Goal: Find contact information: Obtain details needed to contact an individual or organization

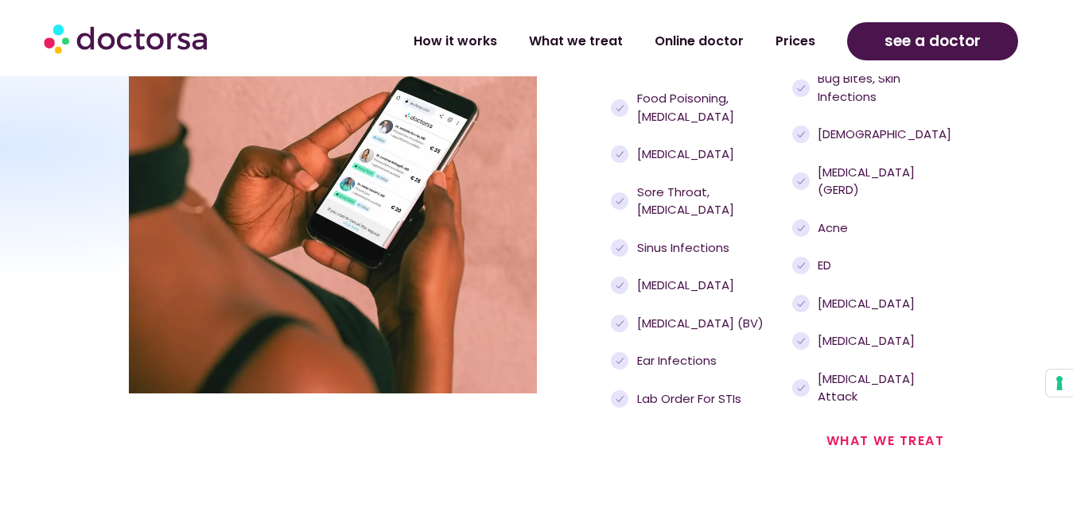
scroll to position [1622, 0]
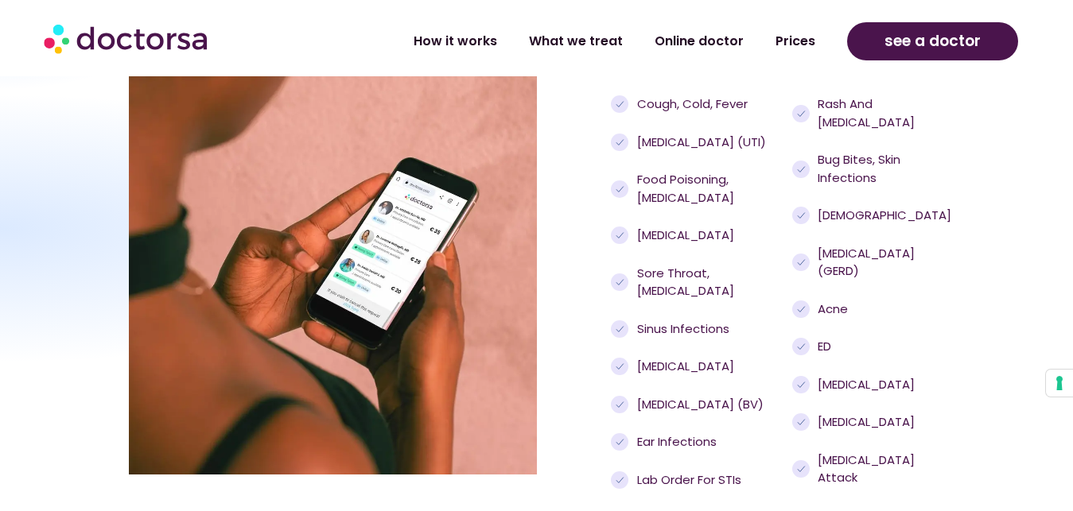
click at [666, 245] on span "Pink eye" at bounding box center [683, 236] width 101 height 18
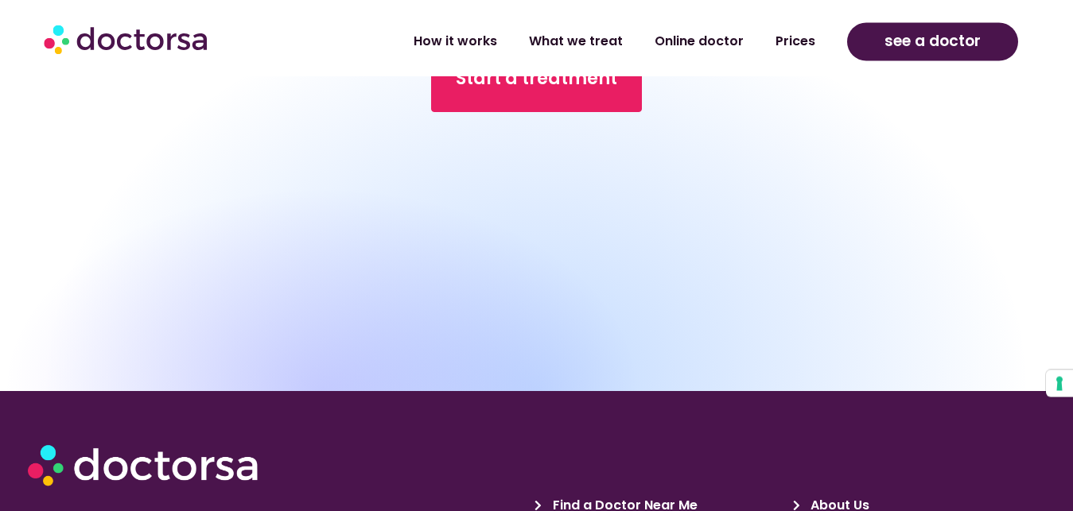
scroll to position [8112, 0]
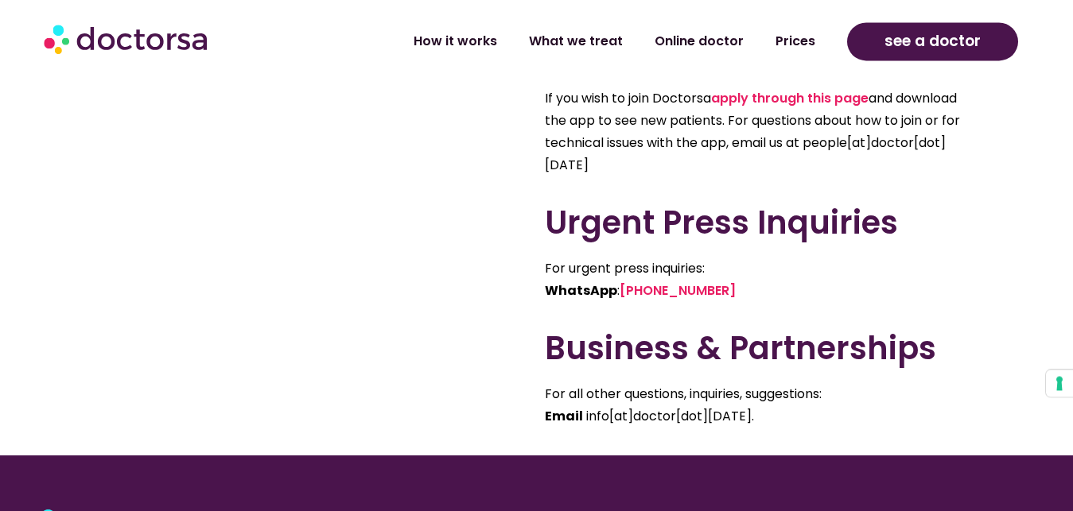
scroll to position [1136, 0]
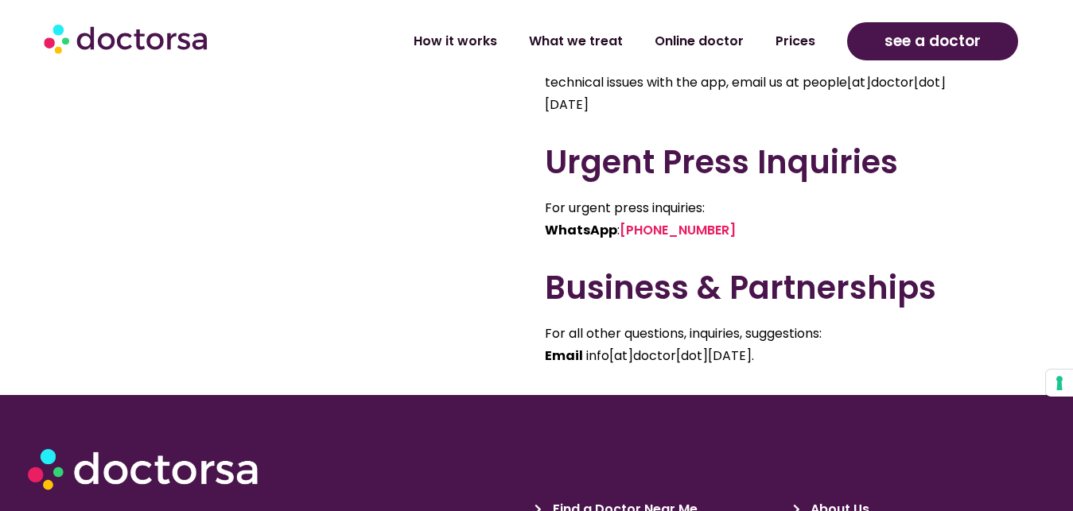
click at [782, 355] on p "For all other questions, inquiries, suggestions: Email info[at]doctor[dot]today." at bounding box center [759, 345] width 429 height 45
click at [933, 349] on p "For all other questions, inquiries, suggestions: Email info[at]doctor[dot]today." at bounding box center [759, 345] width 429 height 45
copy span "info[at]doctor[dot]today"
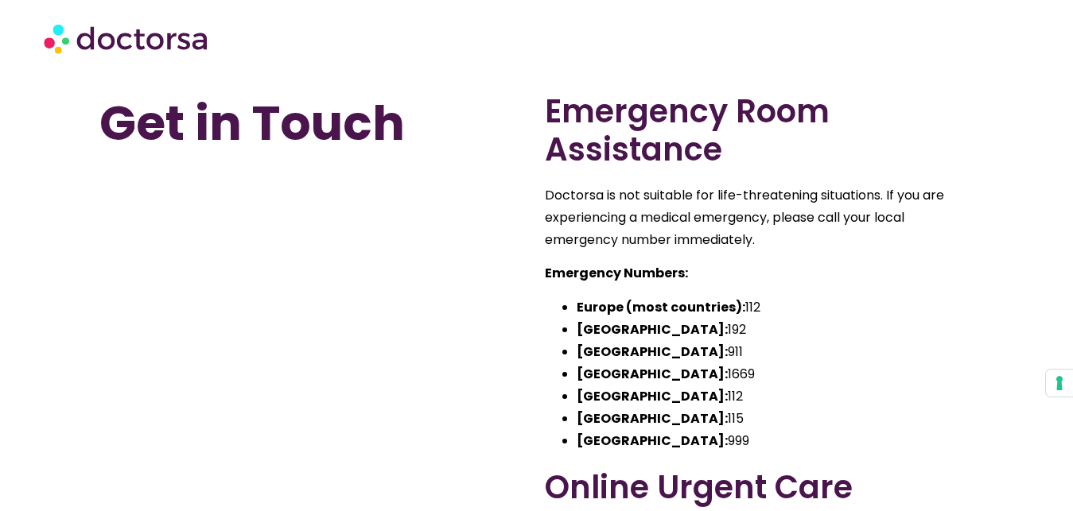
scroll to position [1460, 0]
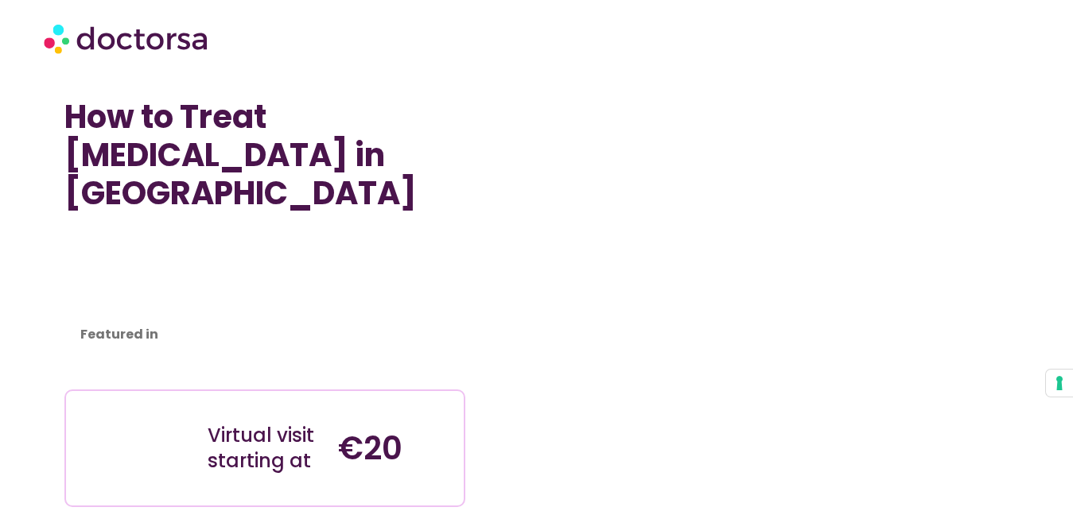
scroll to position [6976, 0]
